Goal: Information Seeking & Learning: Learn about a topic

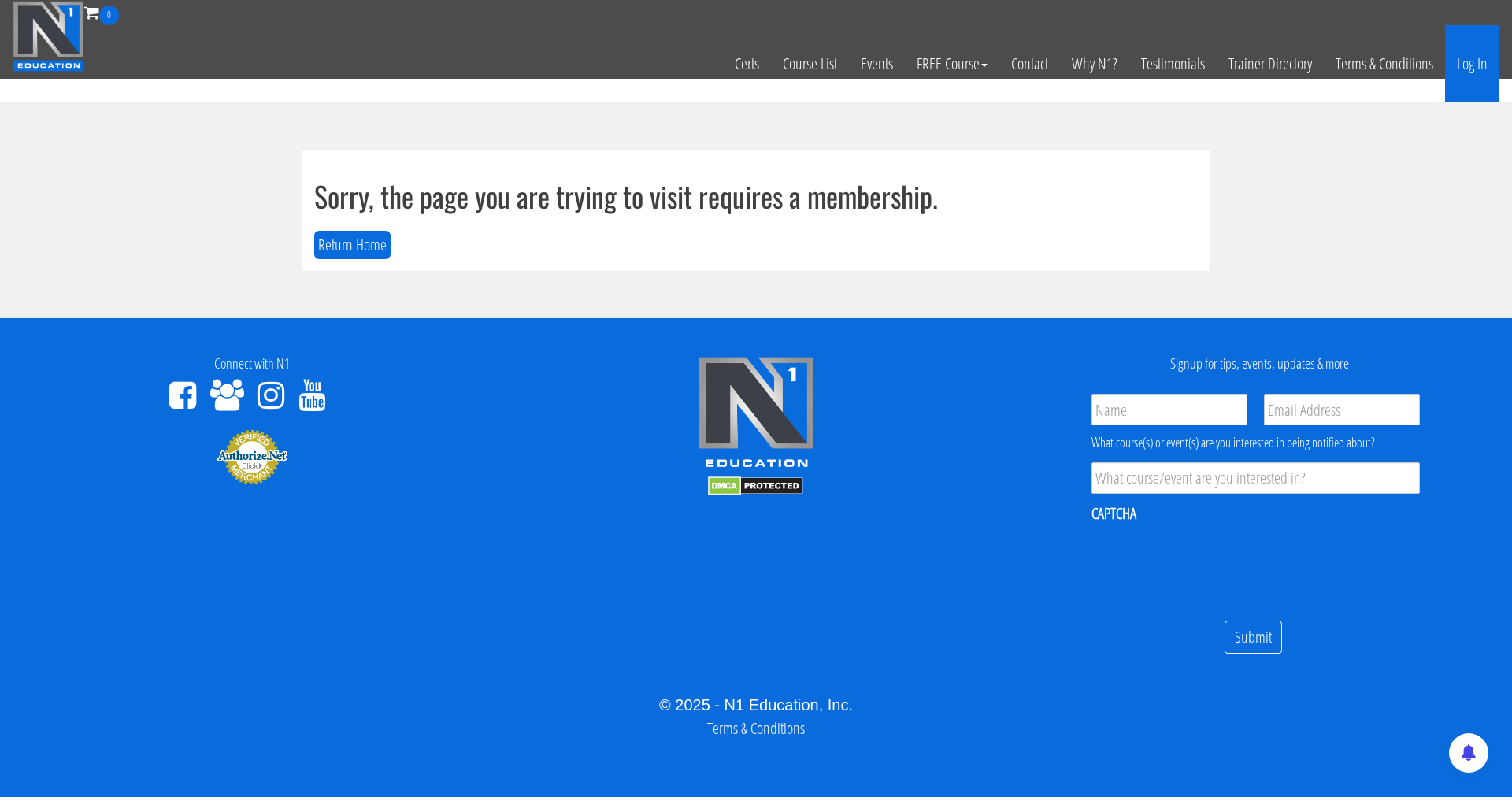
click at [1492, 65] on link "Log In" at bounding box center [1472, 64] width 54 height 78
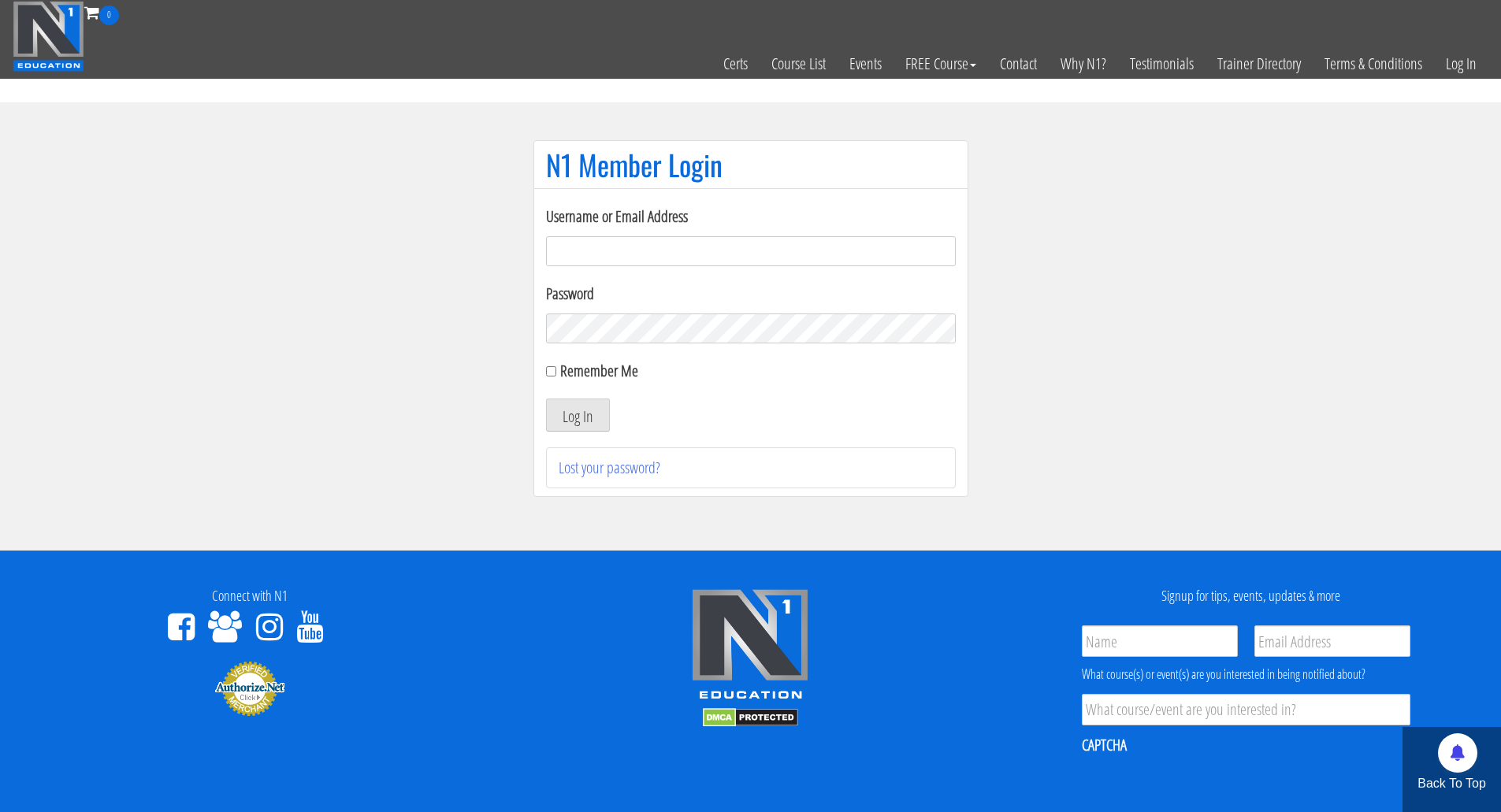
drag, startPoint x: 599, startPoint y: 238, endPoint x: 597, endPoint y: 247, distance: 9.2
click at [597, 247] on input "Username or Email Address" at bounding box center [750, 251] width 410 height 30
type input "Brandon.sims026@gmail.com"
click at [551, 375] on input "Remember Me" at bounding box center [551, 372] width 10 height 10
checkbox input "true"
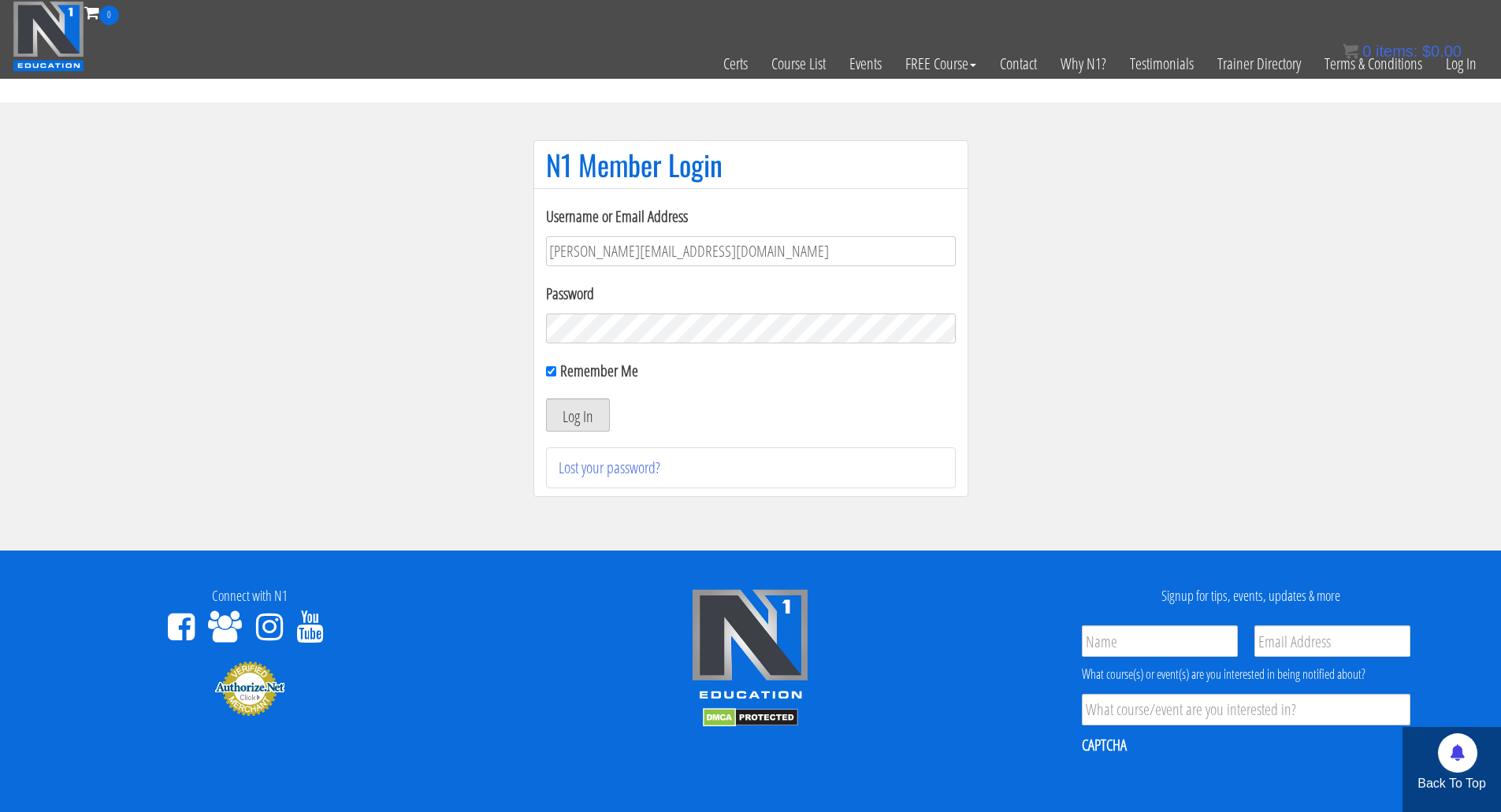
click at [586, 422] on button "Log In" at bounding box center [578, 415] width 64 height 33
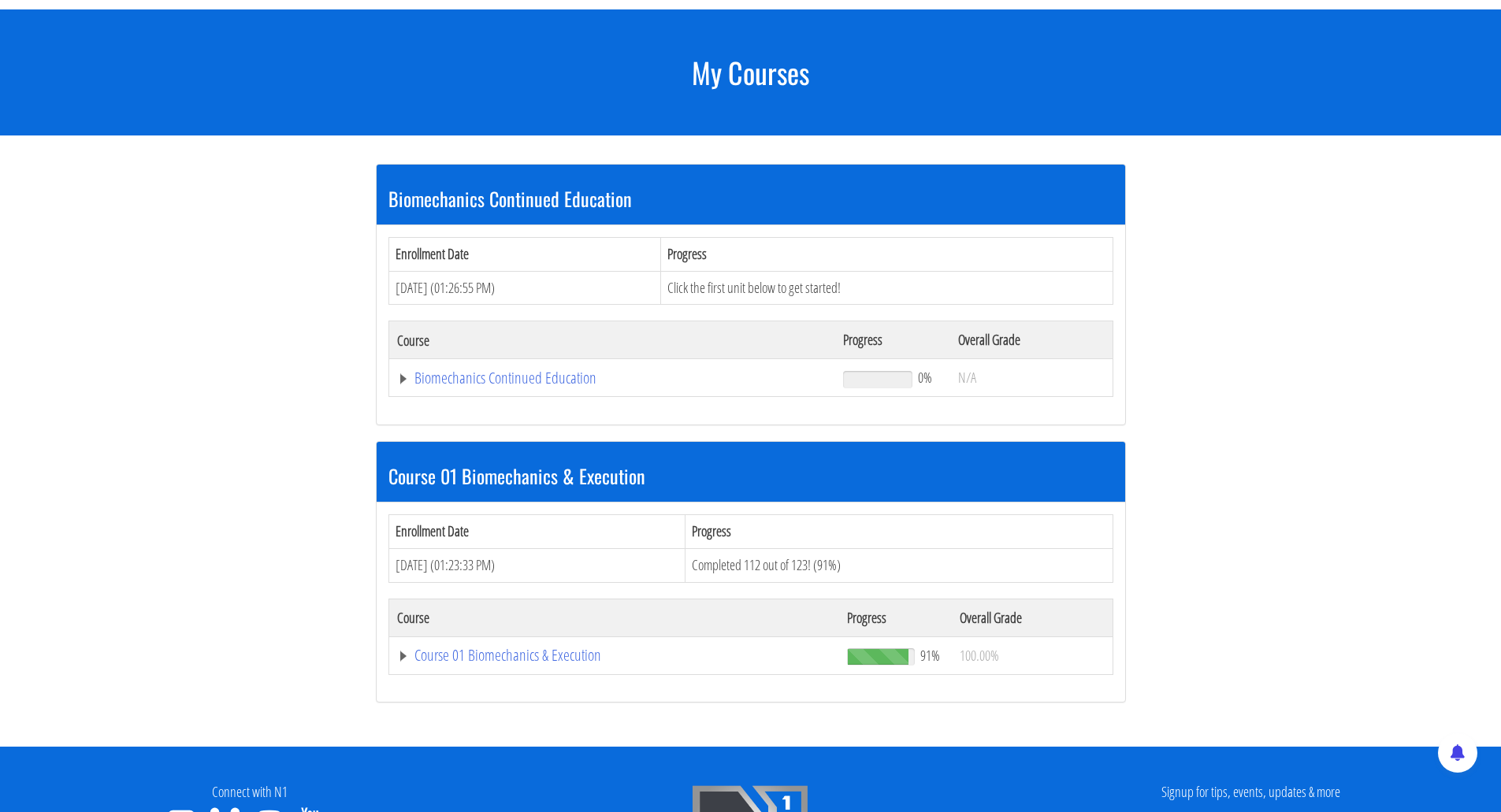
scroll to position [236, 0]
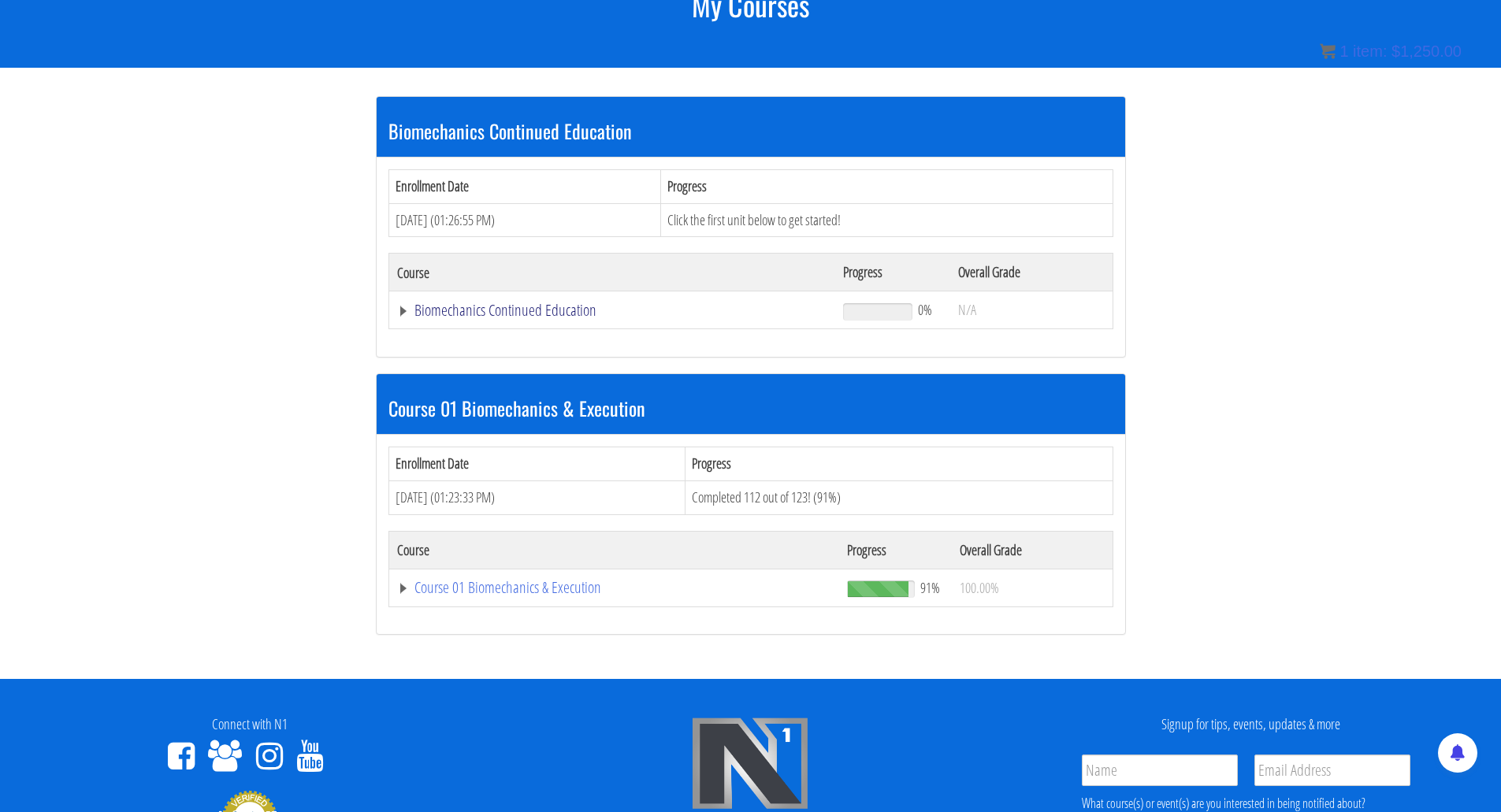
click at [456, 312] on link "Biomechanics Continued Education" at bounding box center [613, 310] width 431 height 16
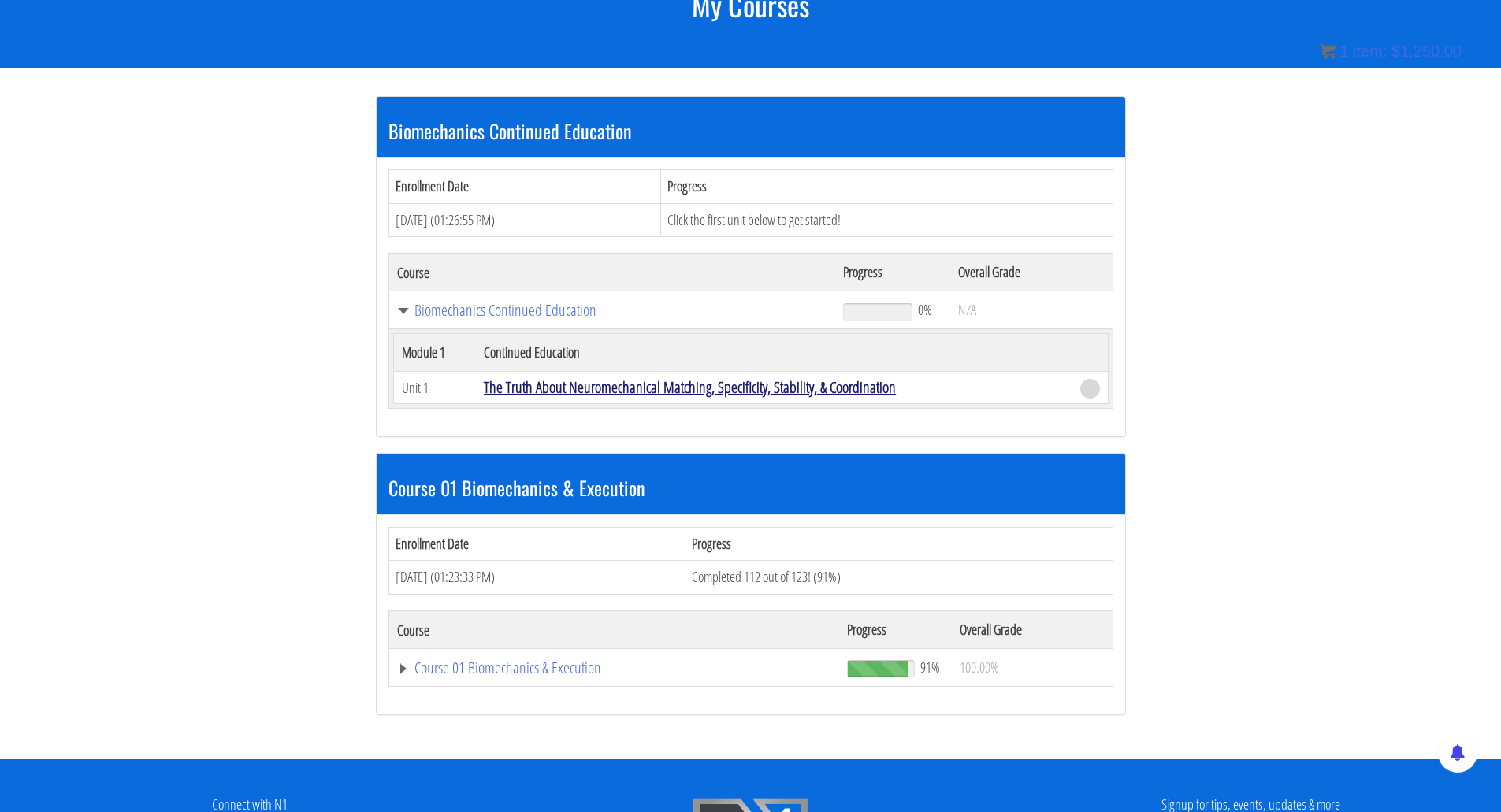
click at [531, 388] on link "The Truth About Neuromechanical Matching, Specificity, Stability, & Coordination" at bounding box center [690, 387] width 412 height 22
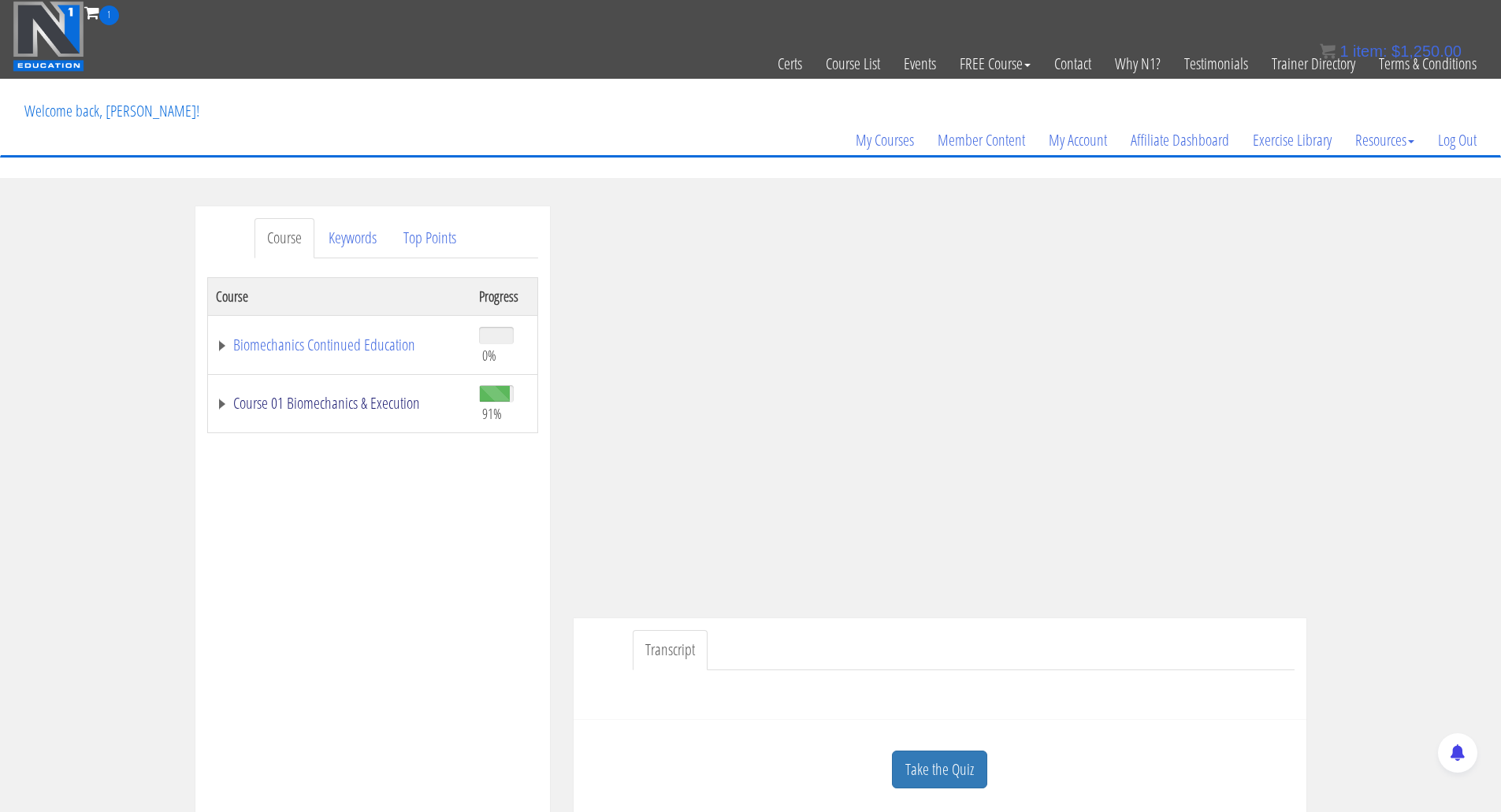
click at [297, 399] on link "Course 01 Biomechanics & Execution" at bounding box center [339, 403] width 247 height 16
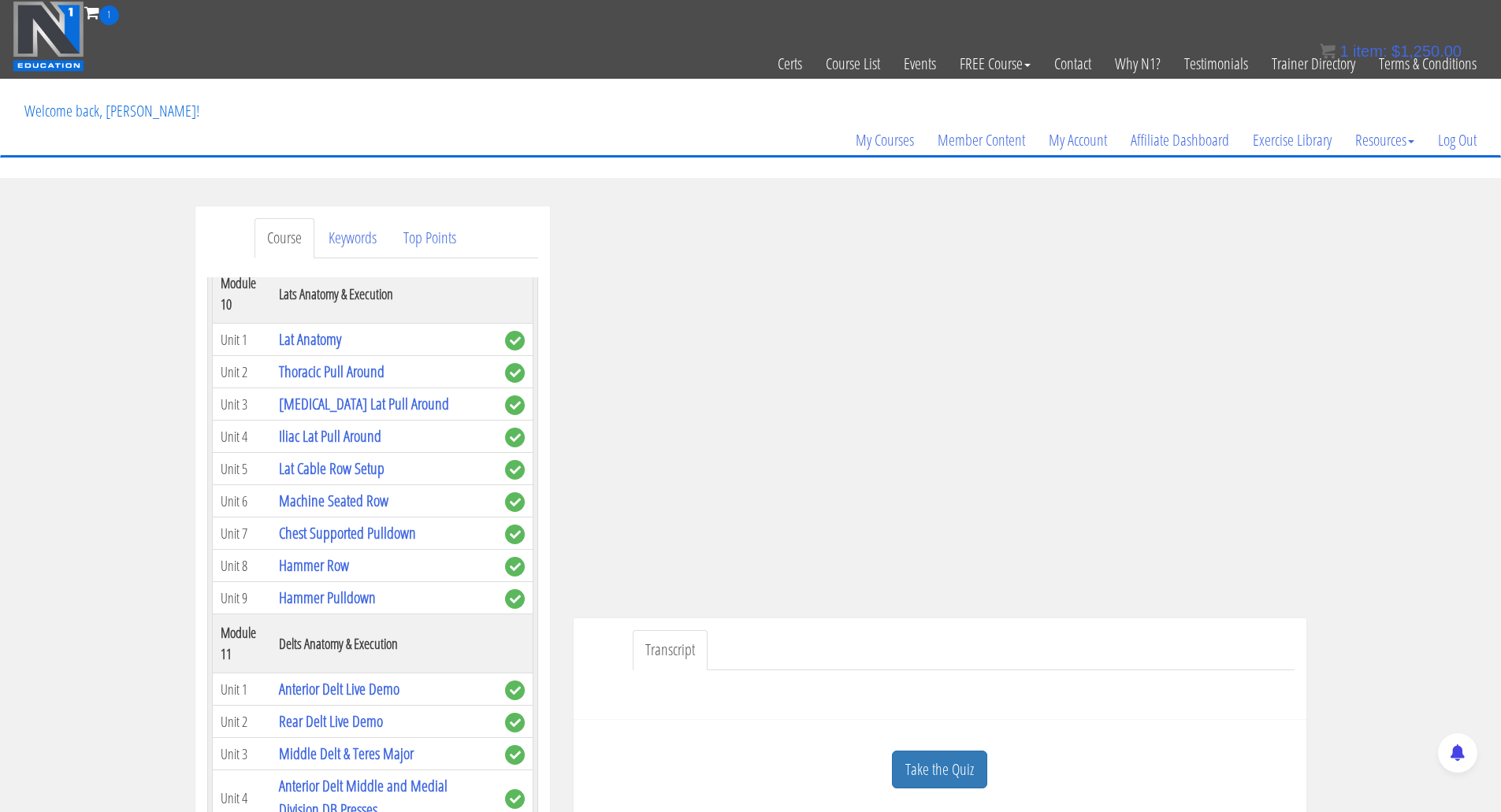
scroll to position [3072, 0]
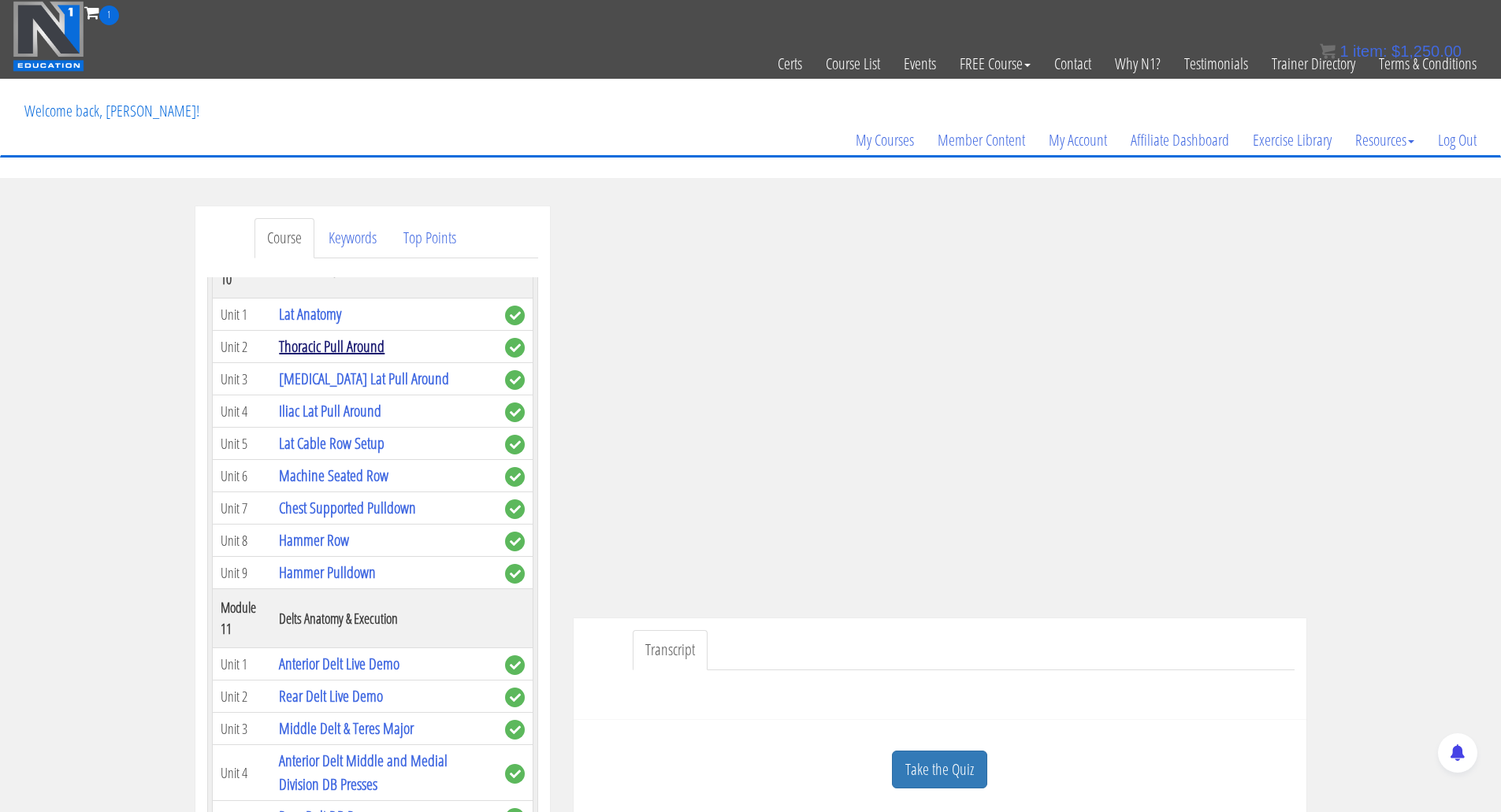
click at [324, 357] on link "Thoracic Pull Around" at bounding box center [331, 346] width 105 height 22
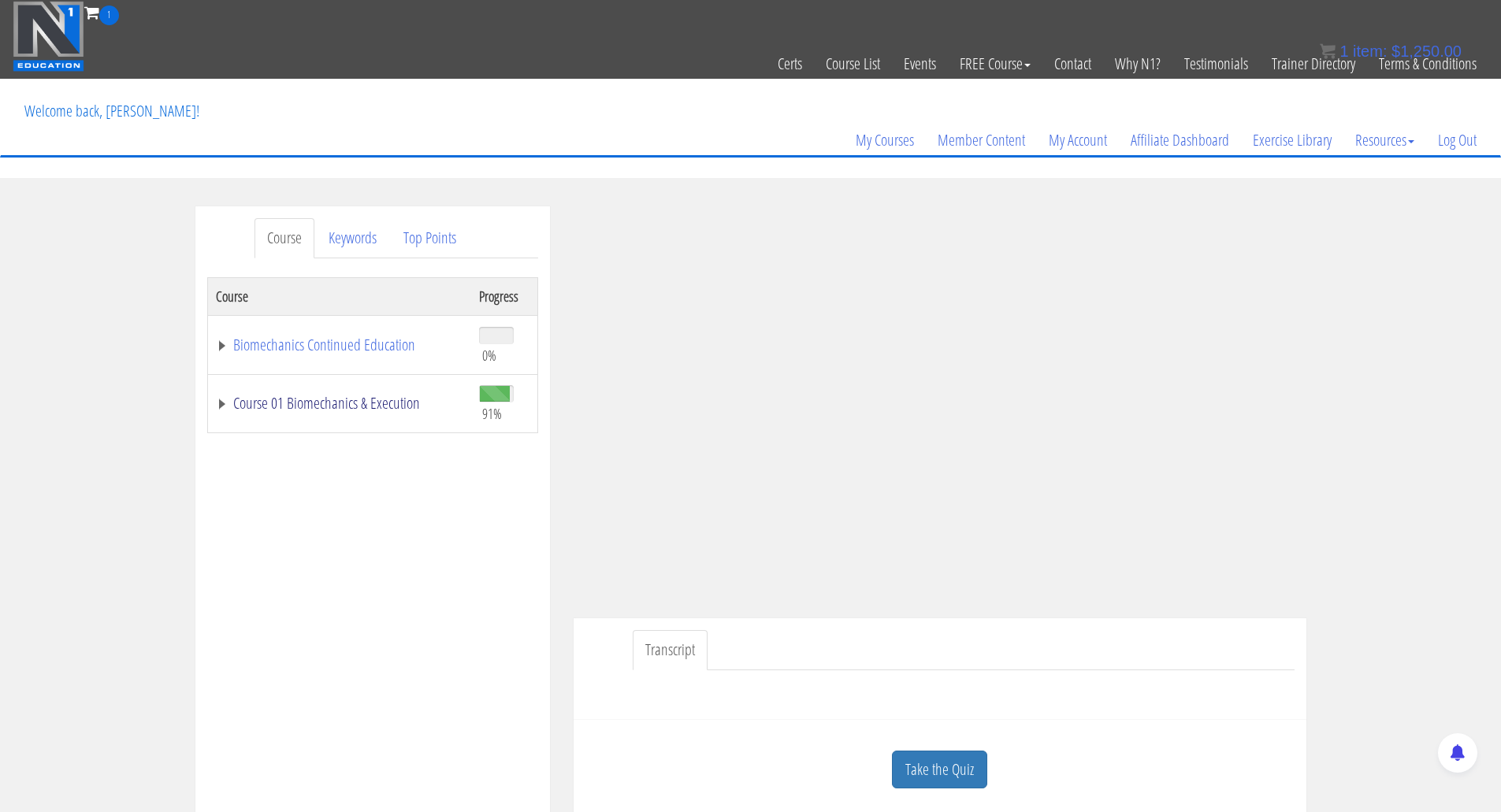
click at [282, 397] on link "Course 01 Biomechanics & Execution" at bounding box center [339, 403] width 247 height 16
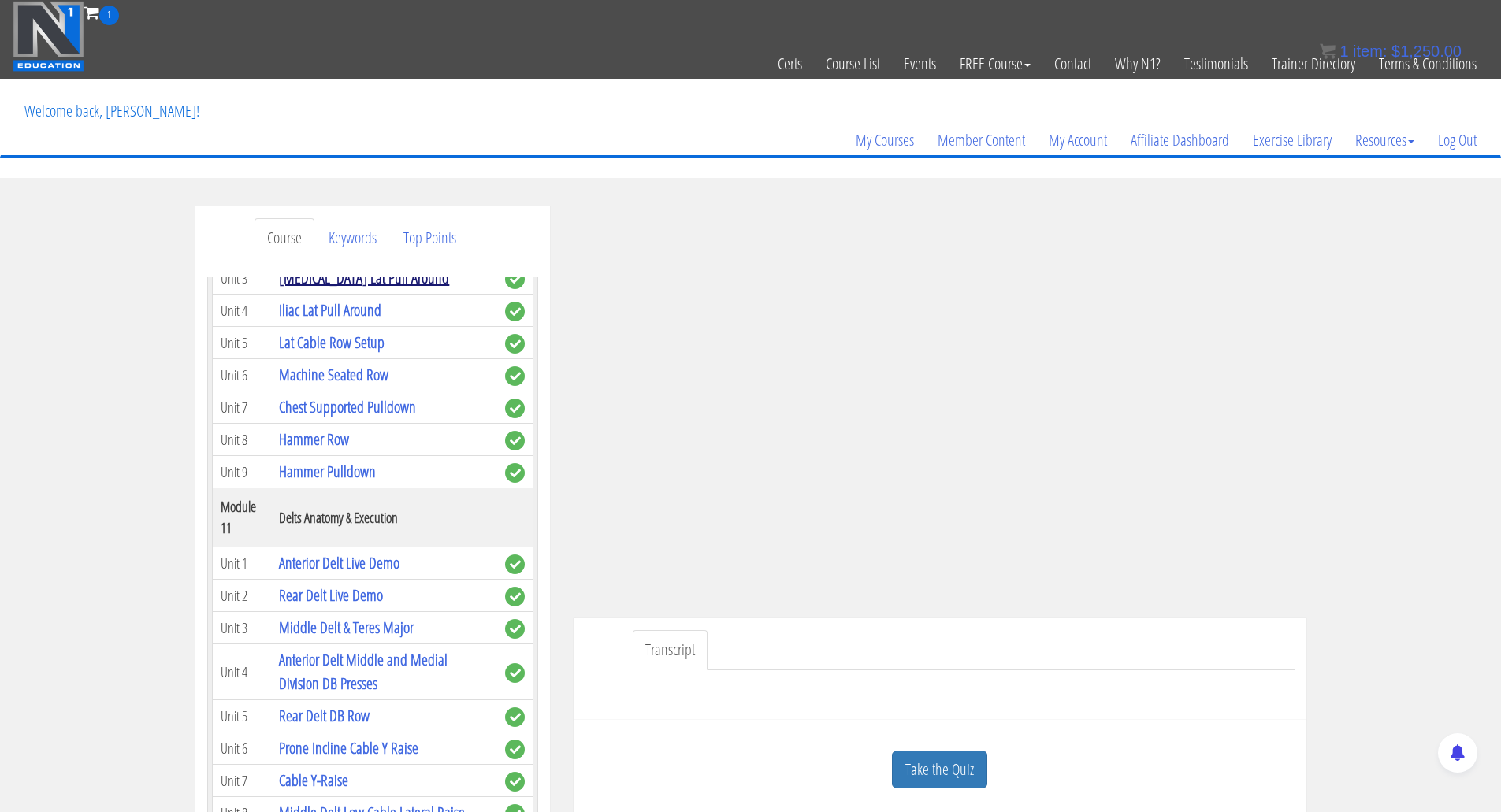
scroll to position [3230, 0]
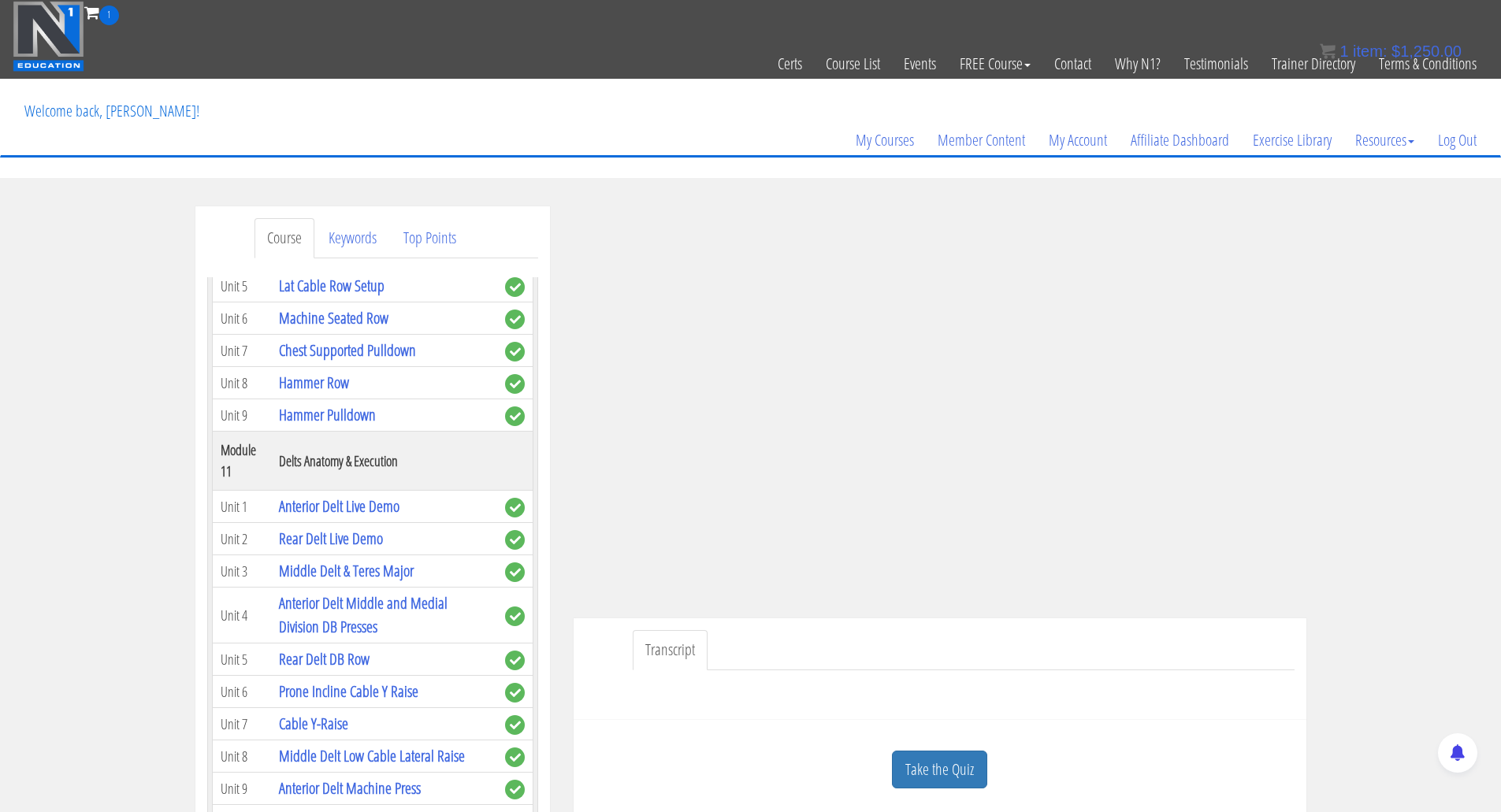
click at [314, 264] on link "Iliac Lat Pull Around" at bounding box center [329, 253] width 103 height 22
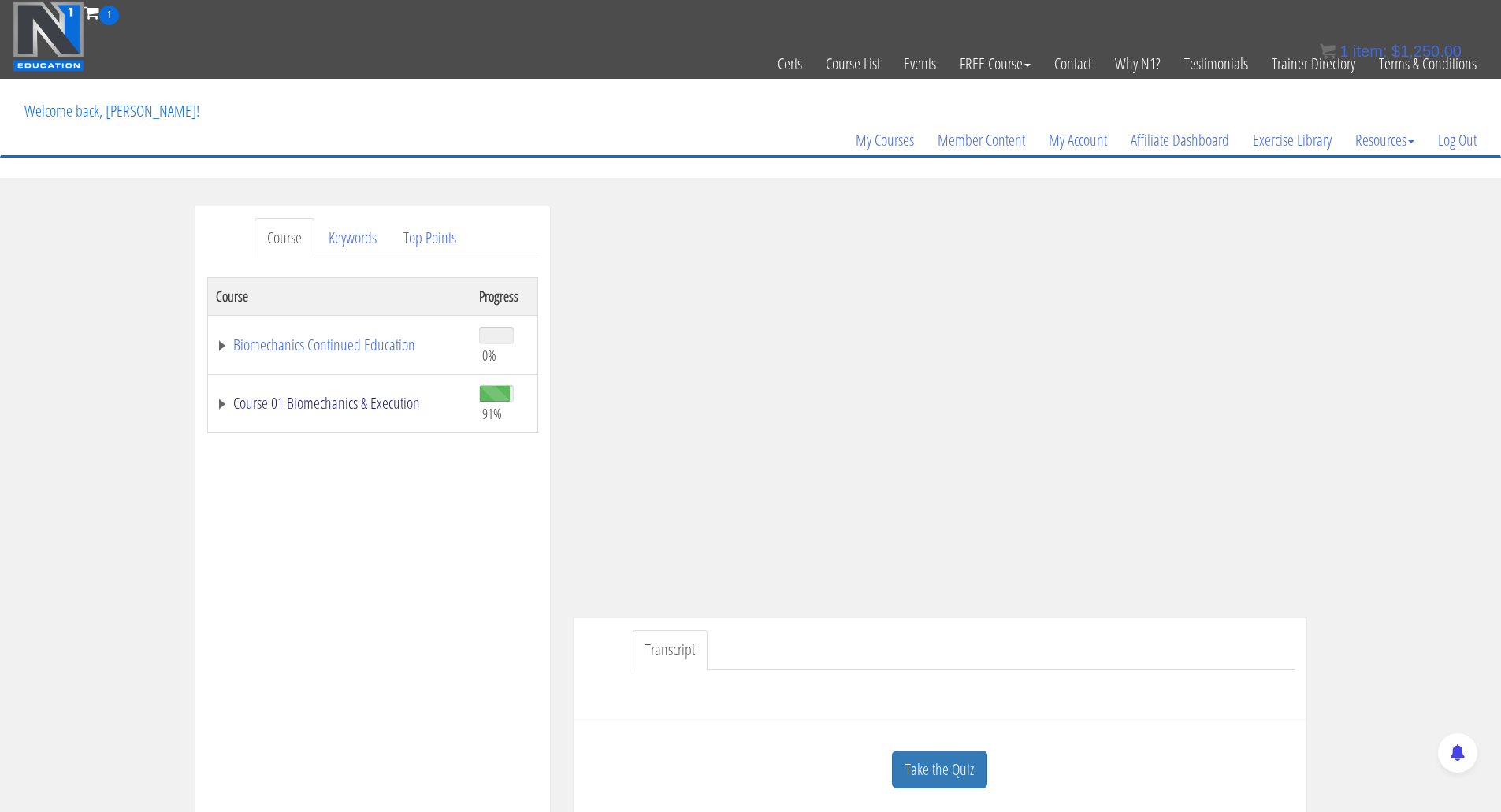
click at [288, 407] on link "Course 01 Biomechanics & Execution" at bounding box center [339, 403] width 247 height 16
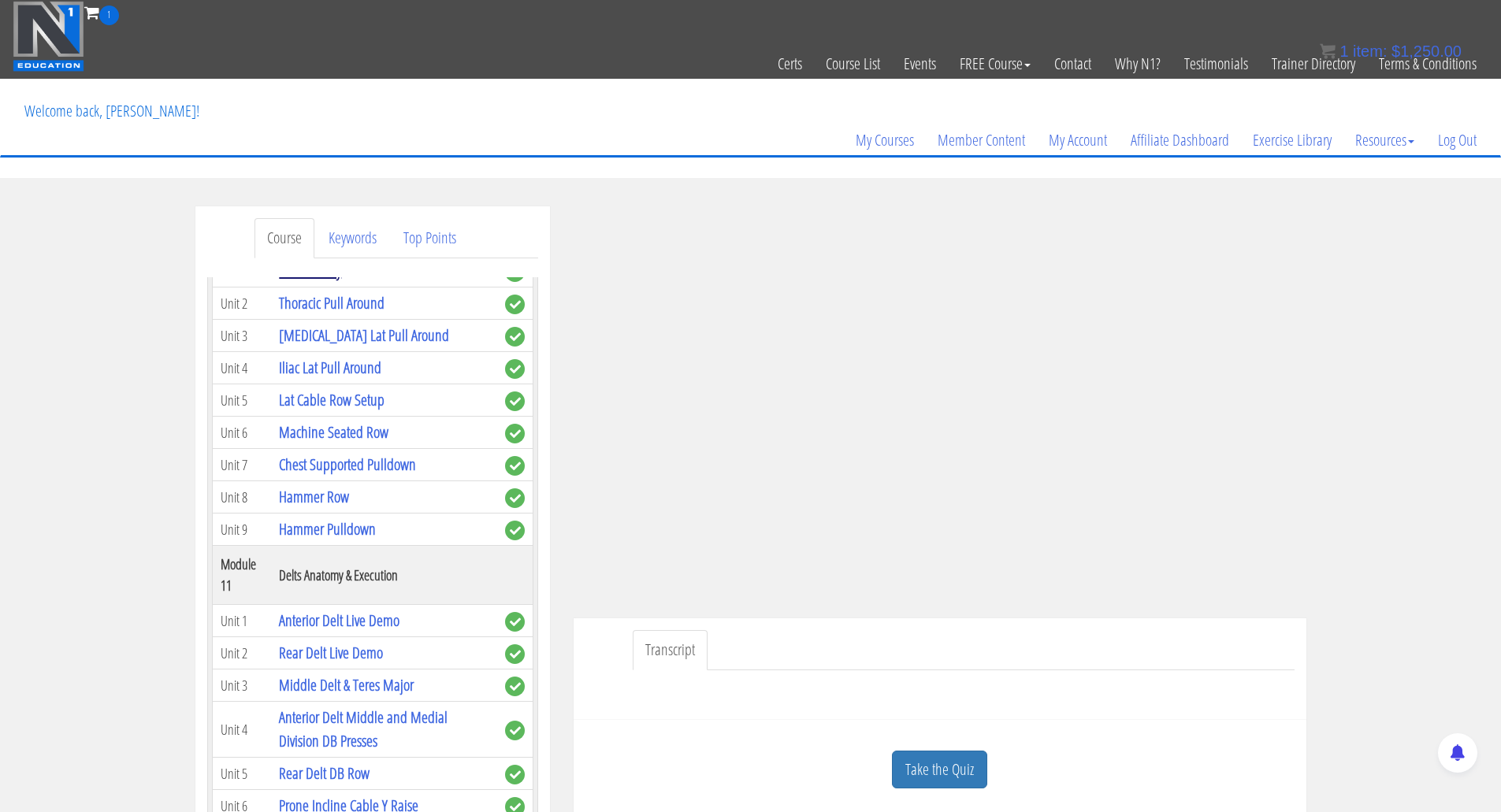
scroll to position [3151, 0]
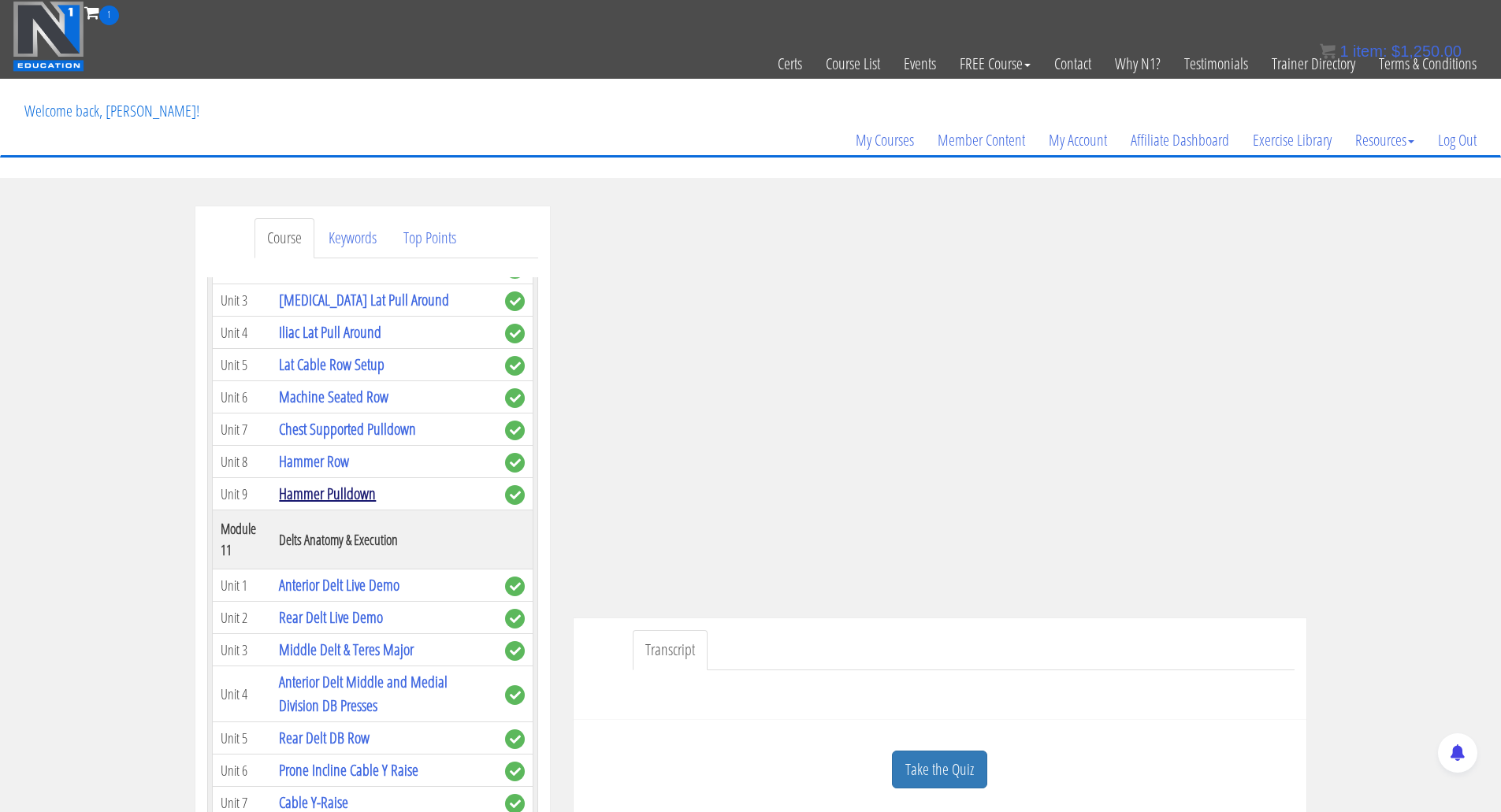
click at [297, 504] on link "Hammer Pulldown" at bounding box center [327, 493] width 97 height 22
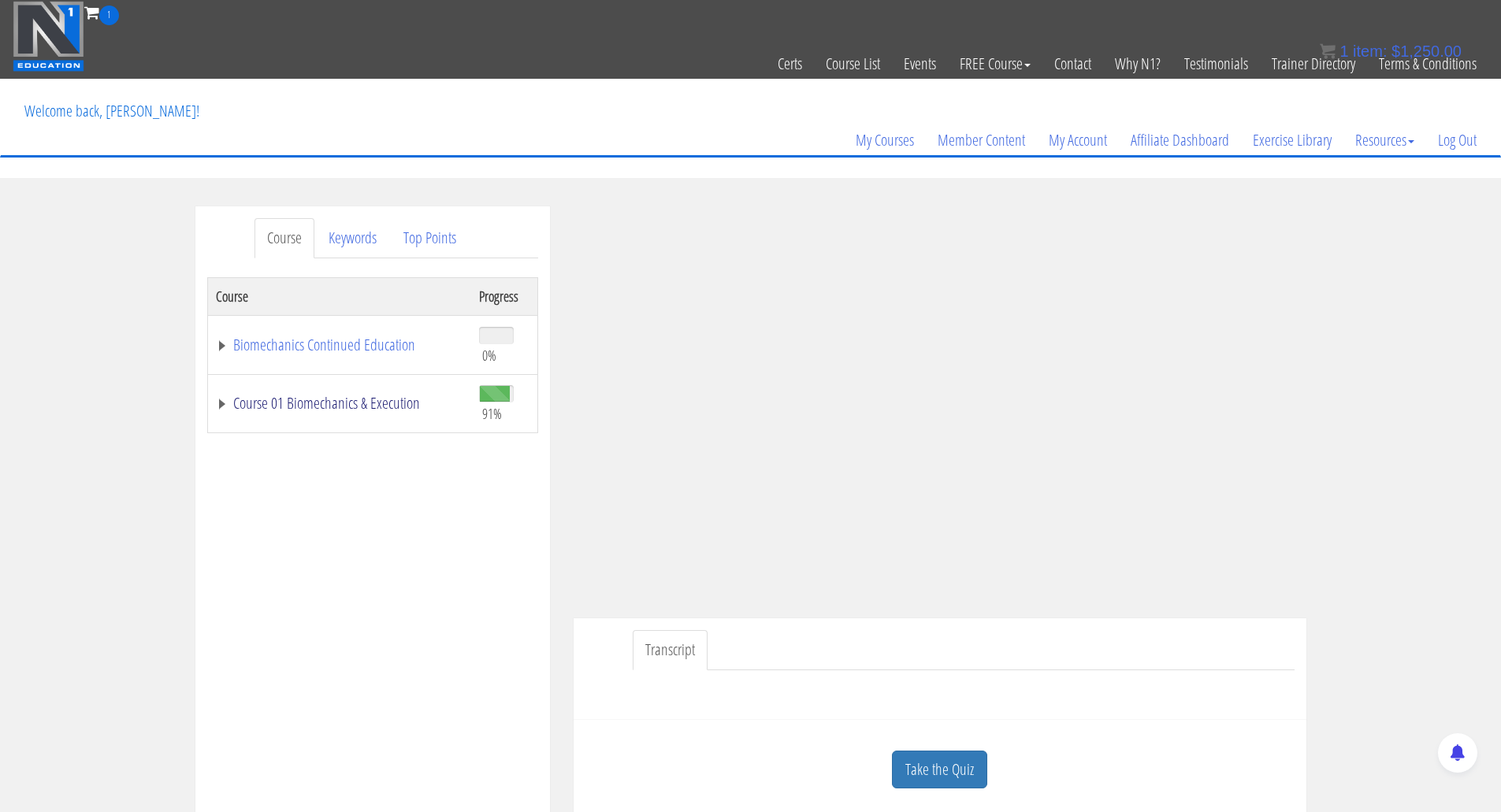
click at [327, 400] on link "Course 01 Biomechanics & Execution" at bounding box center [339, 403] width 247 height 16
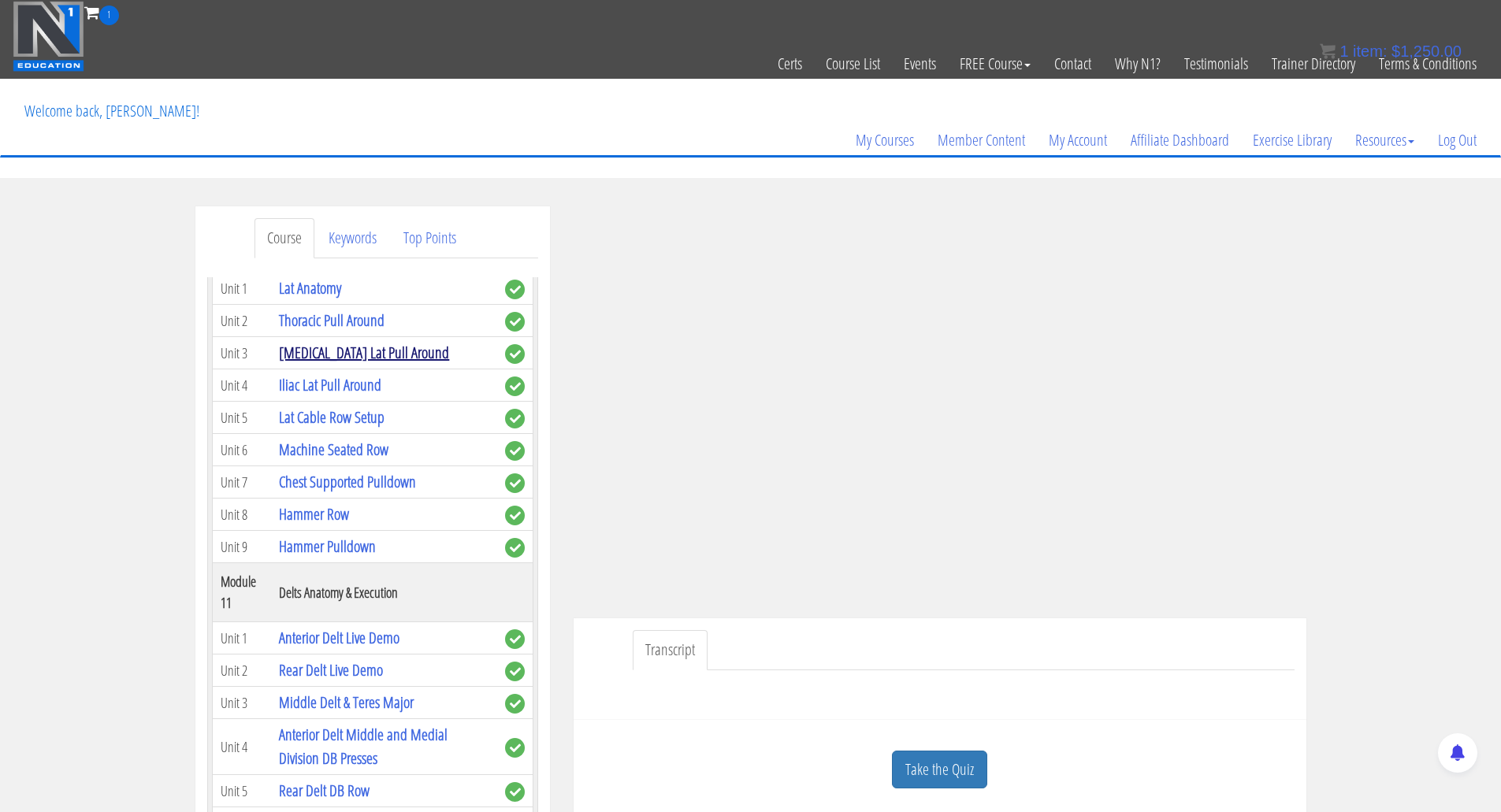
scroll to position [3151, 0]
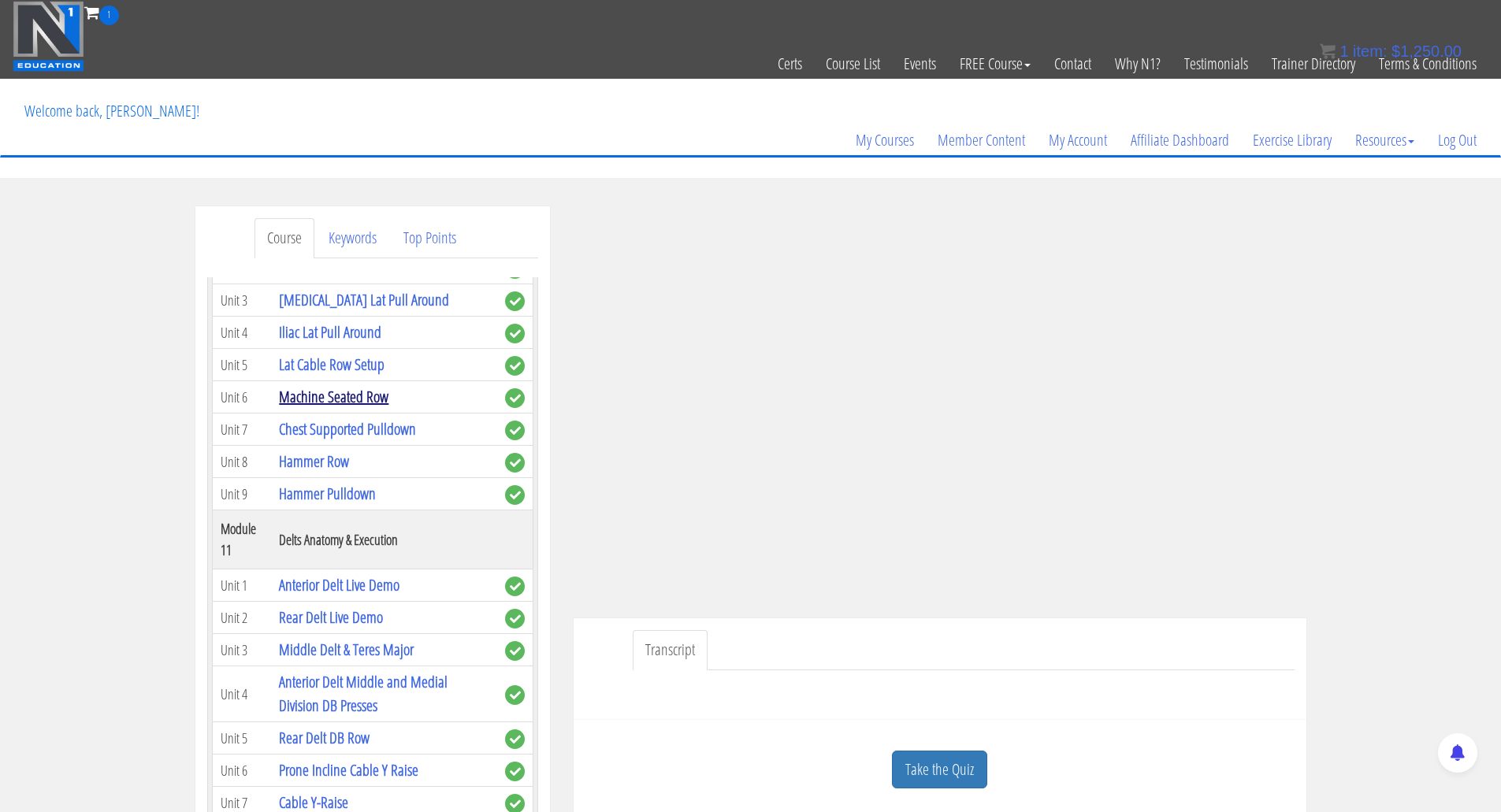
click at [320, 407] on link "Machine Seated Row" at bounding box center [333, 397] width 109 height 22
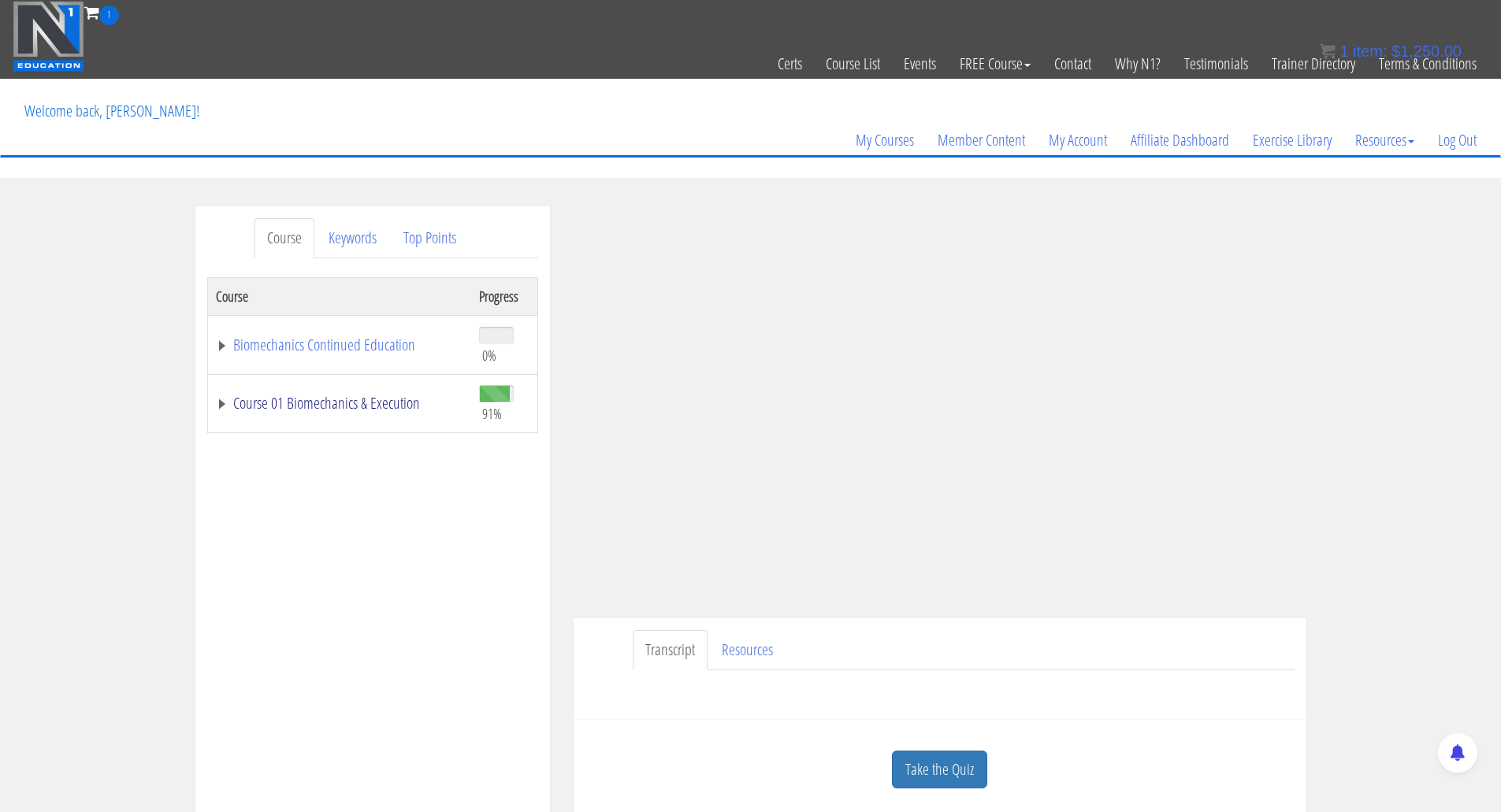
click at [295, 397] on link "Course 01 Biomechanics & Execution" at bounding box center [339, 403] width 247 height 16
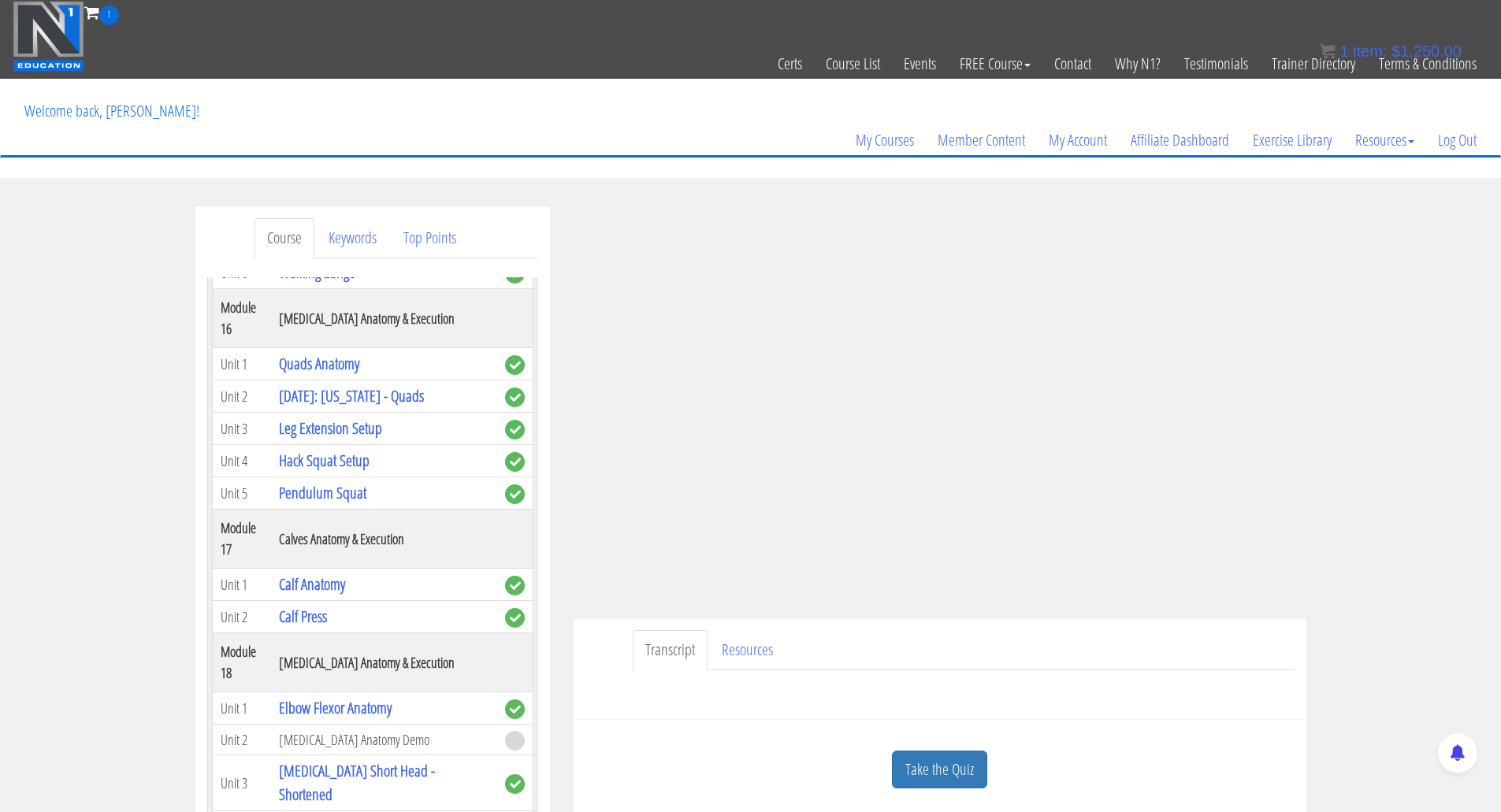
scroll to position [4648, 0]
click at [347, 405] on link "[DATE]: [US_STATE] - Quads" at bounding box center [351, 394] width 145 height 22
